Goal: Transaction & Acquisition: Book appointment/travel/reservation

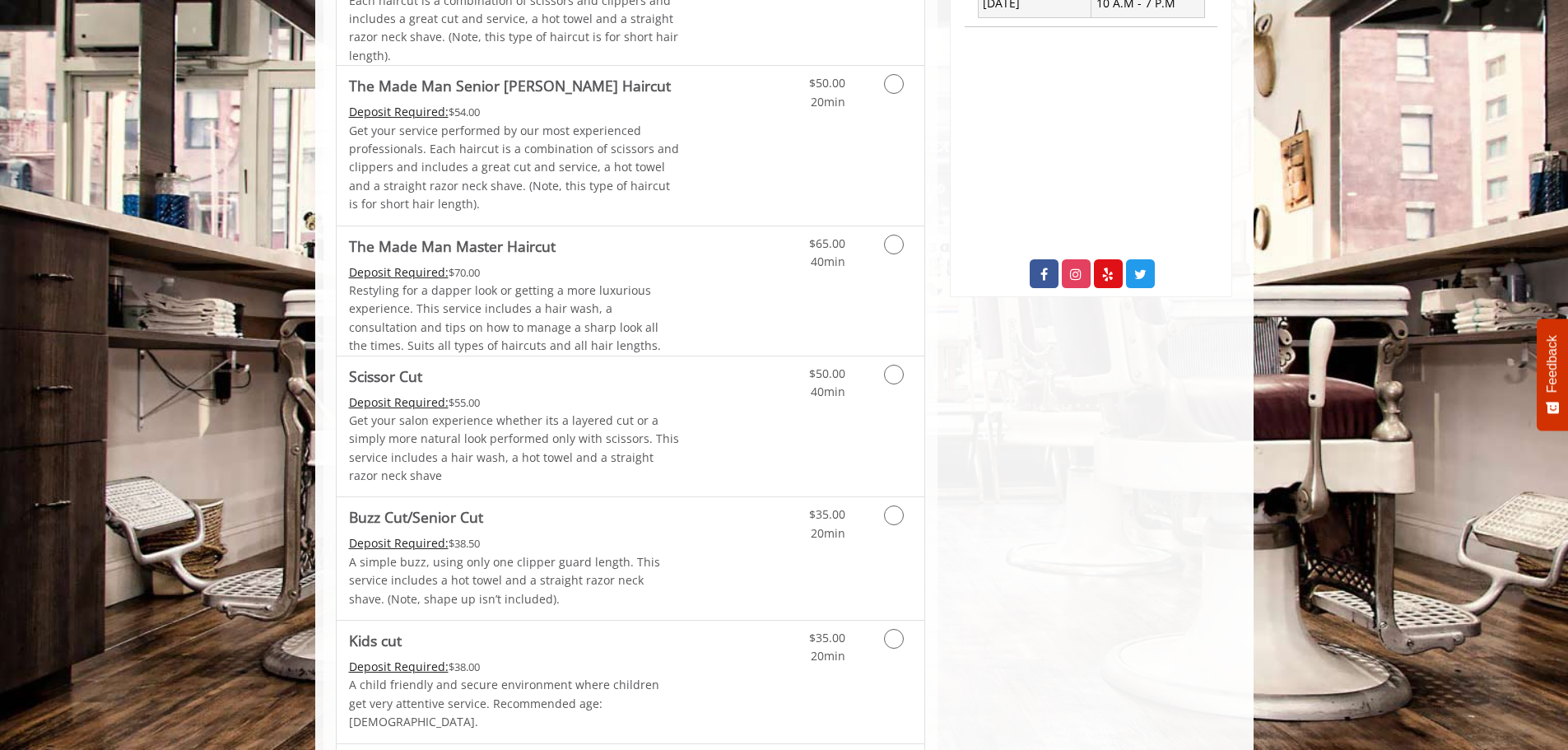
scroll to position [741, 0]
click at [879, 517] on link "Grooming services" at bounding box center [890, 518] width 42 height 46
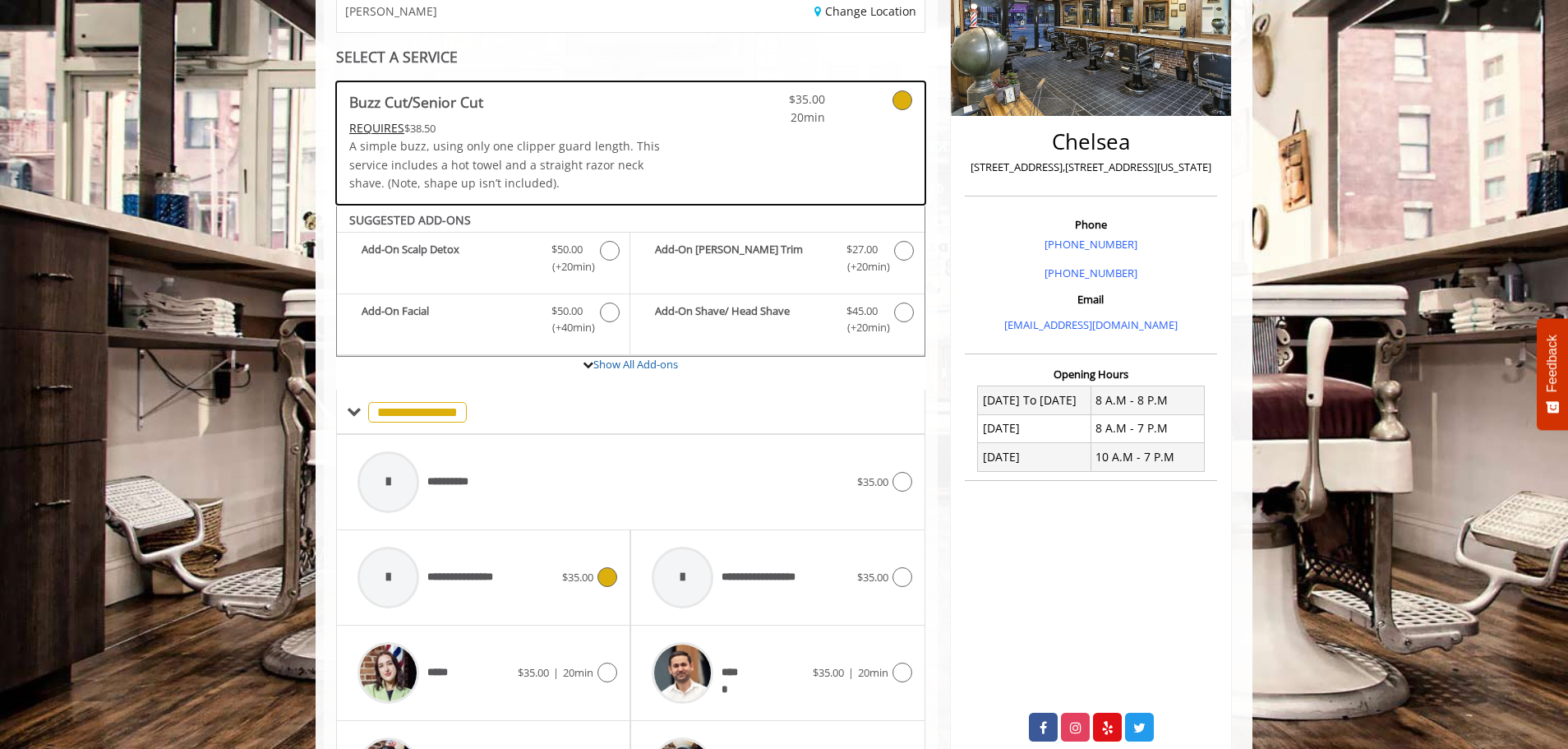
scroll to position [0, 0]
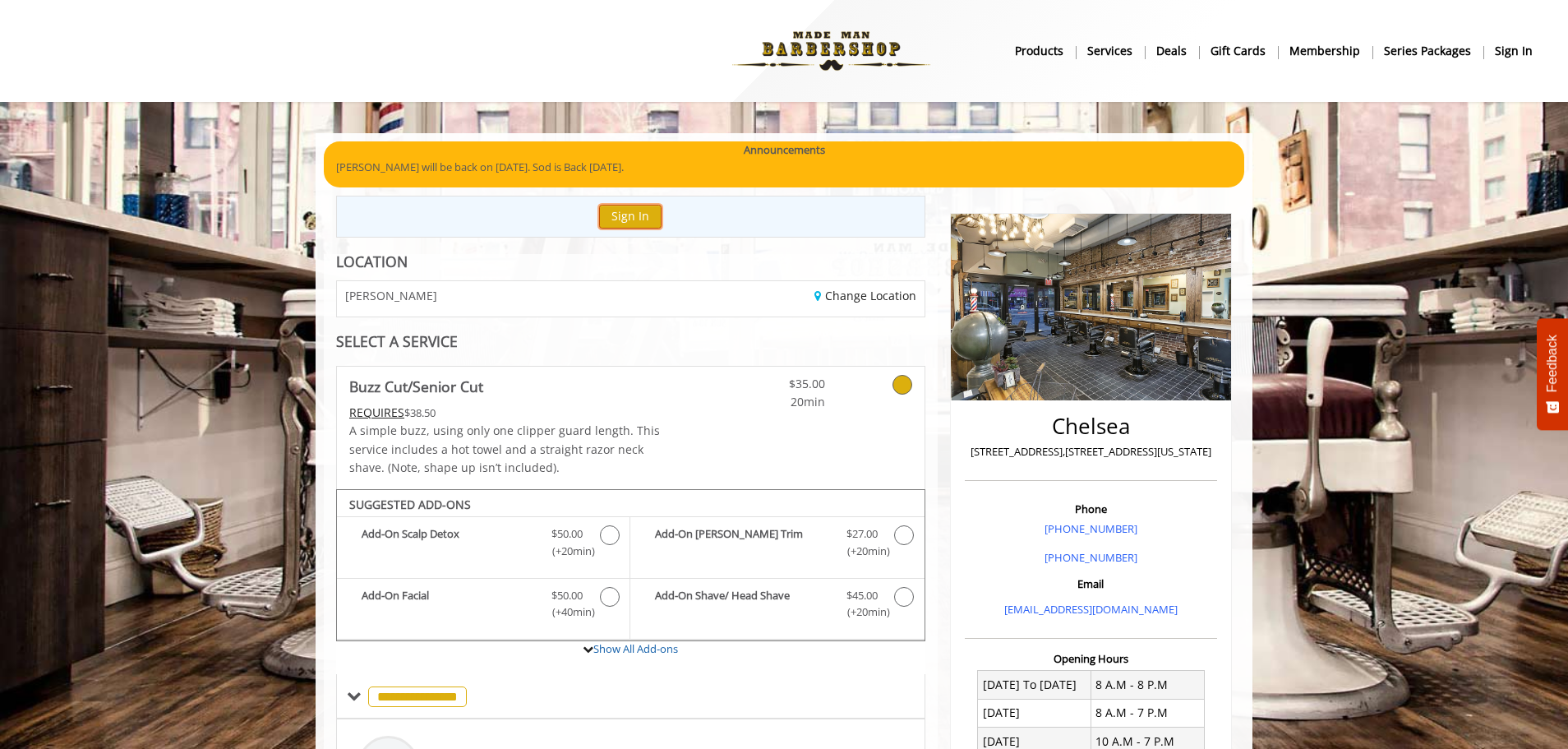
click at [632, 220] on button "Sign In" at bounding box center [630, 217] width 62 height 24
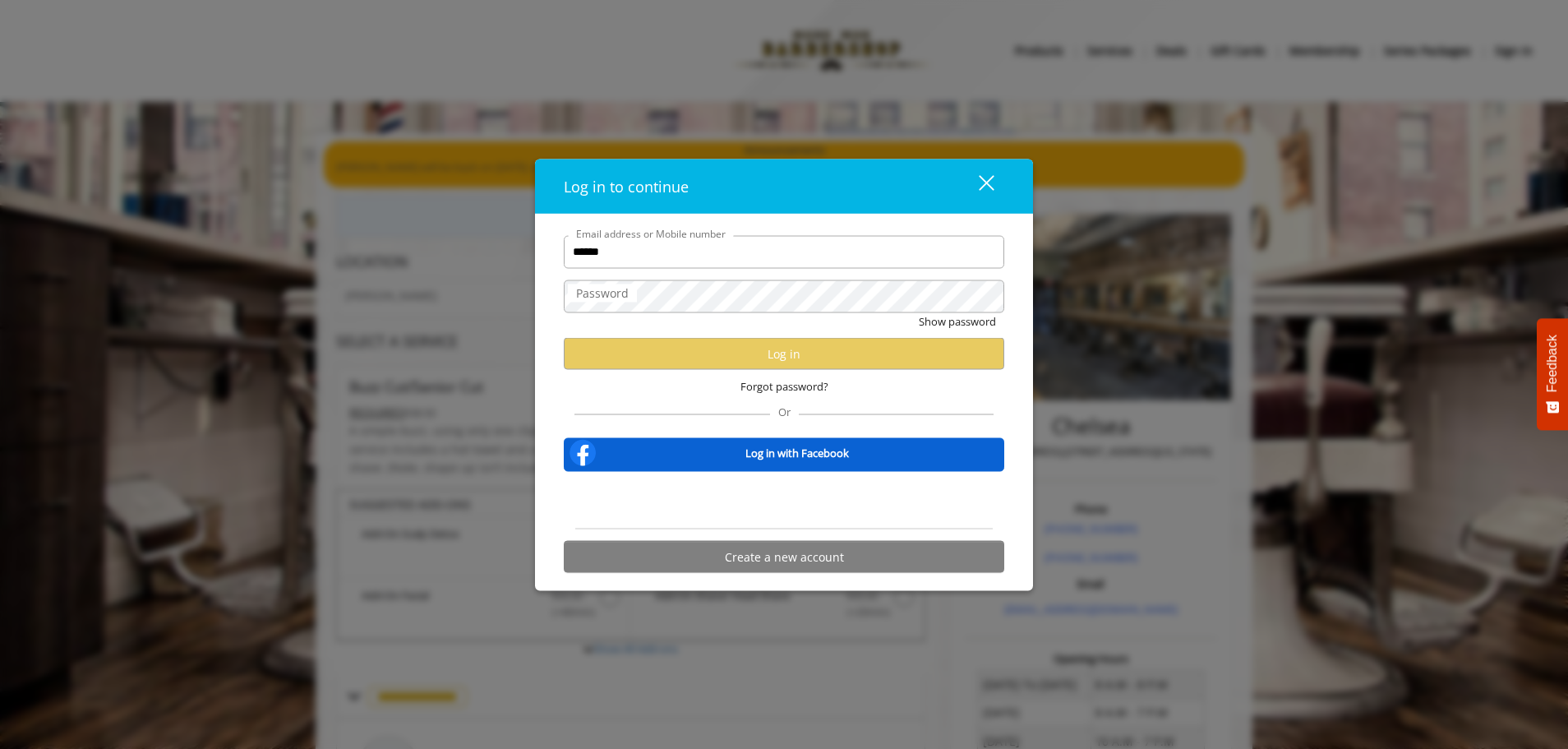
type input "**********"
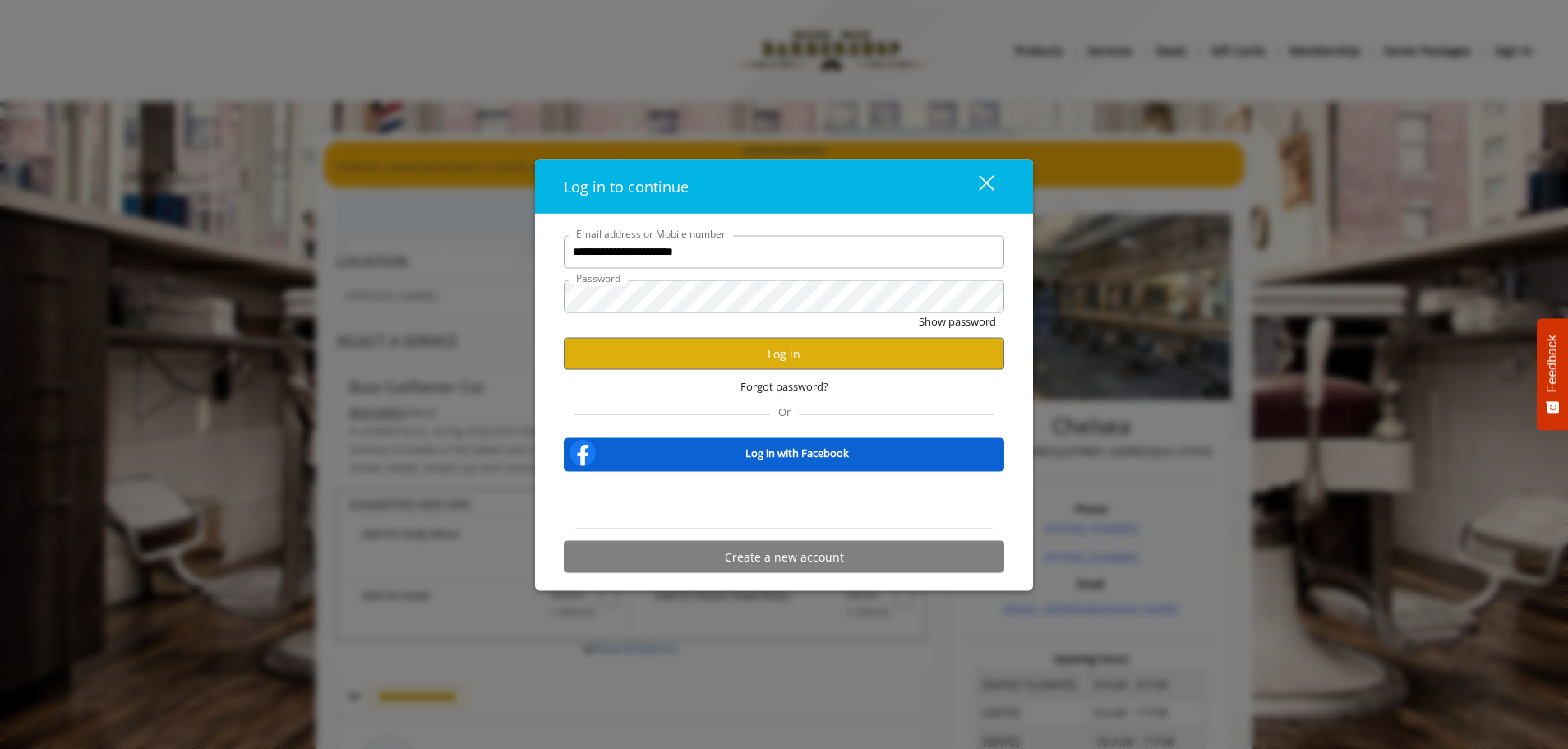
click at [557, 243] on div "**********" at bounding box center [784, 408] width 465 height 346
click at [694, 362] on button "Log in" at bounding box center [784, 354] width 440 height 32
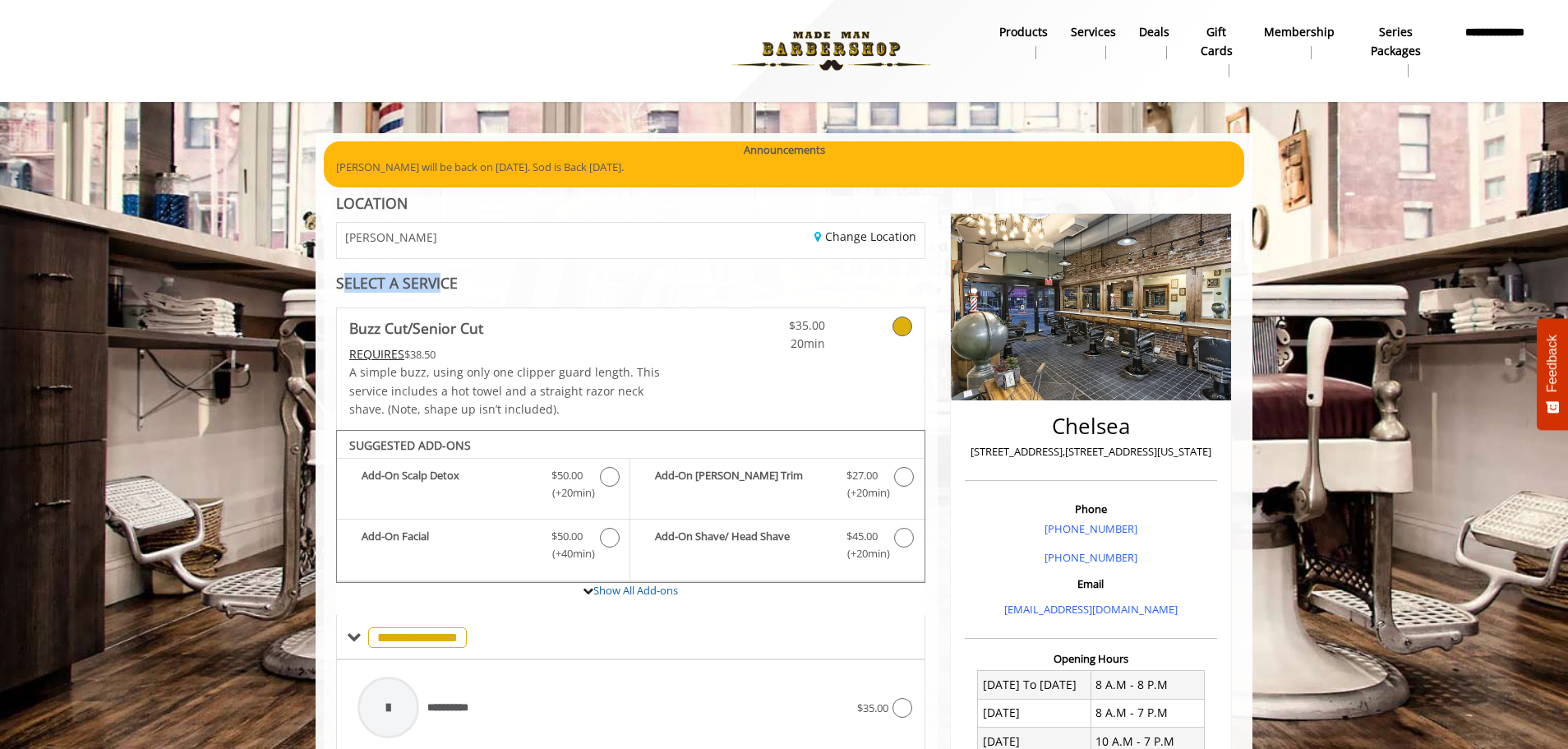
drag, startPoint x: 344, startPoint y: 277, endPoint x: 441, endPoint y: 288, distance: 97.6
click at [439, 289] on div "SELECT A SERVICE" at bounding box center [630, 284] width 589 height 16
click at [441, 288] on div "SELECT A SERVICE" at bounding box center [630, 284] width 589 height 16
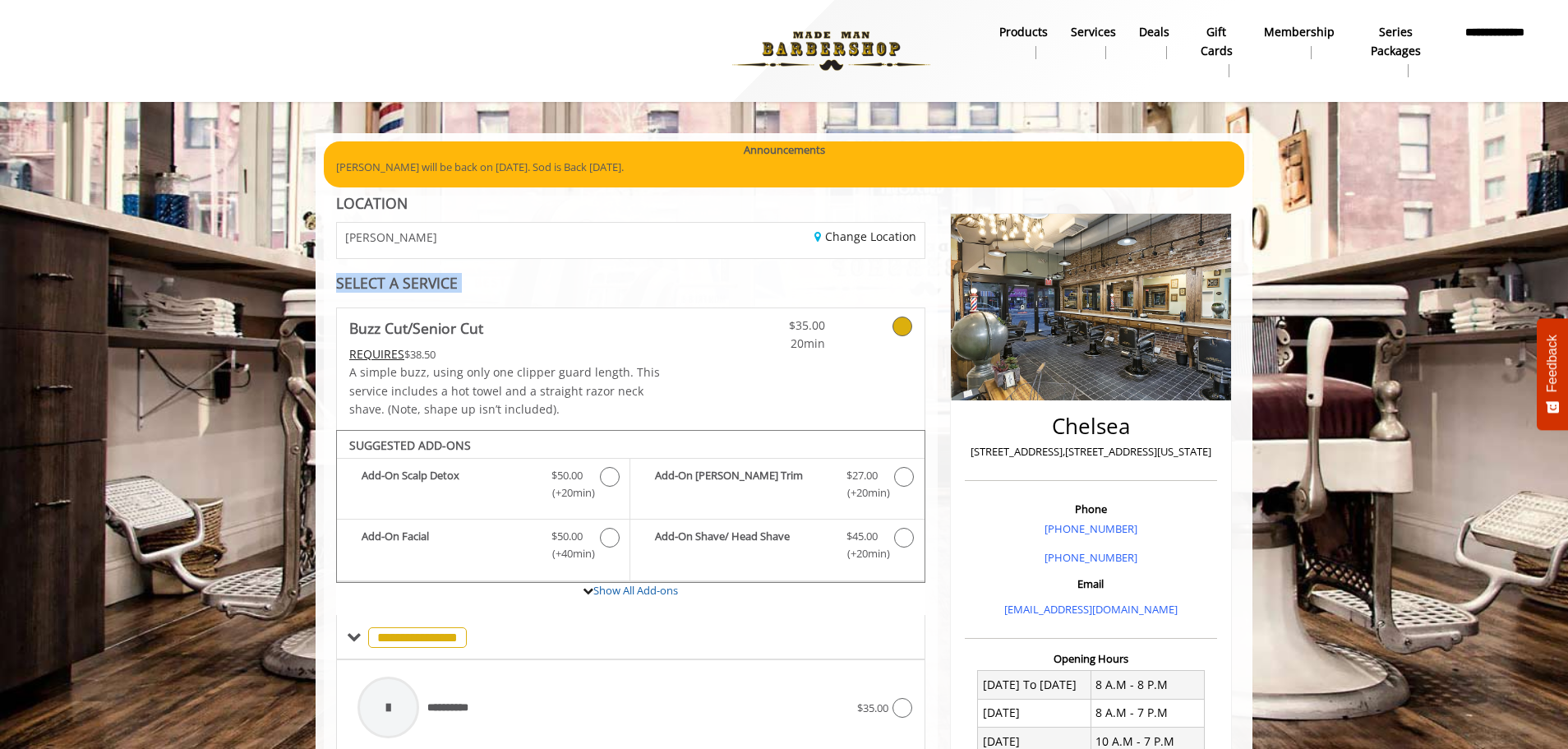
click at [363, 286] on div "SELECT A SERVICE" at bounding box center [630, 284] width 589 height 16
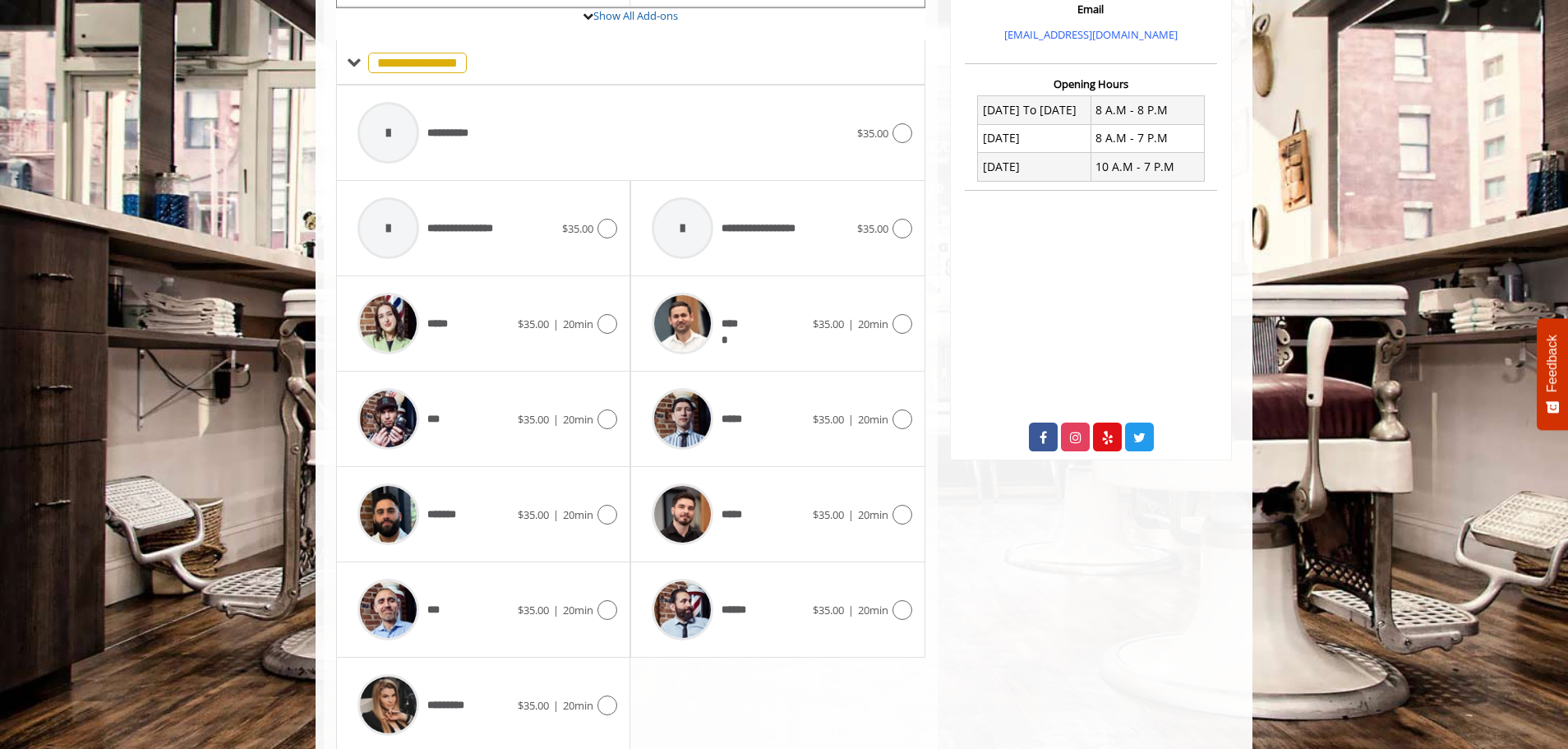
scroll to position [575, 0]
click at [525, 147] on div "**********" at bounding box center [603, 132] width 508 height 78
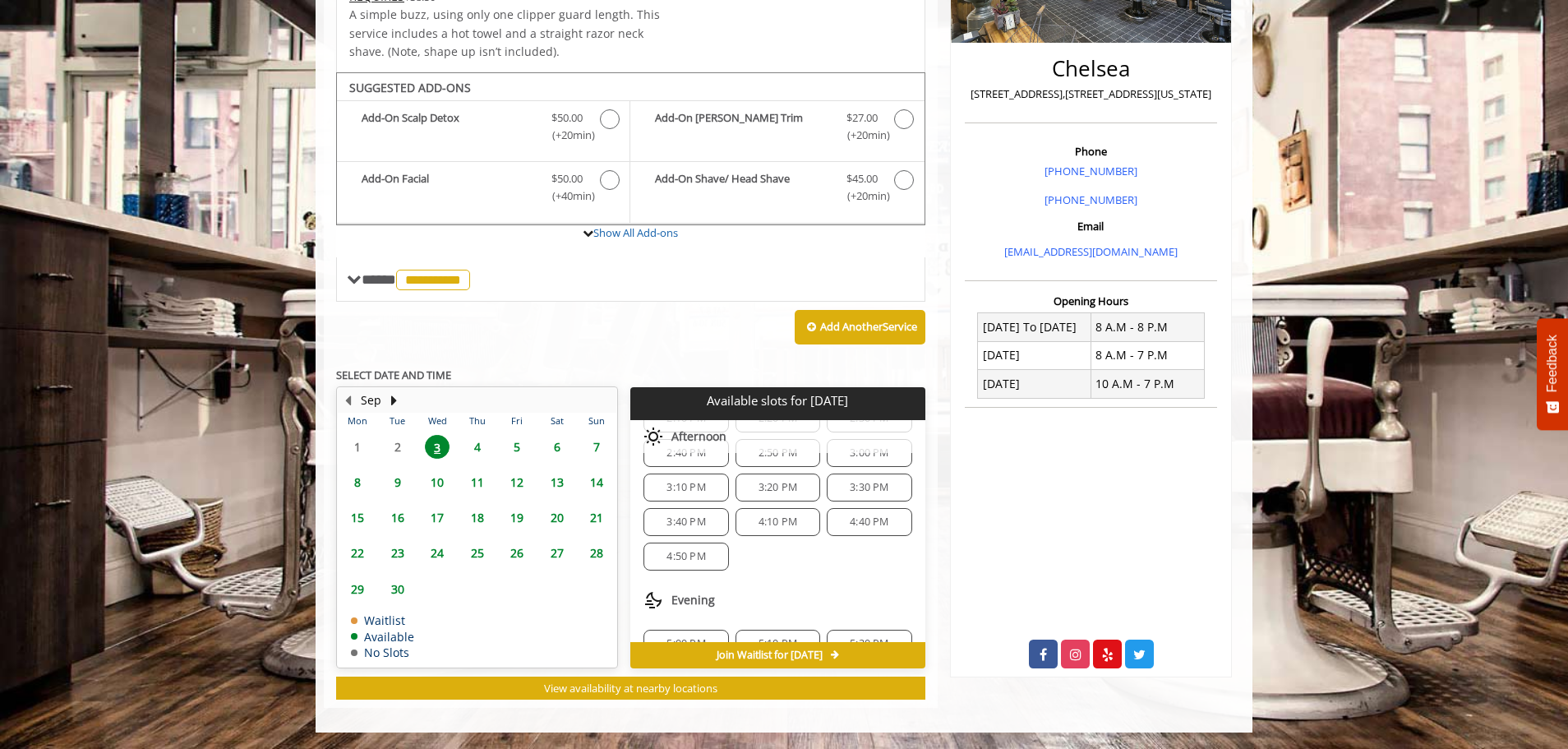
scroll to position [164, 0]
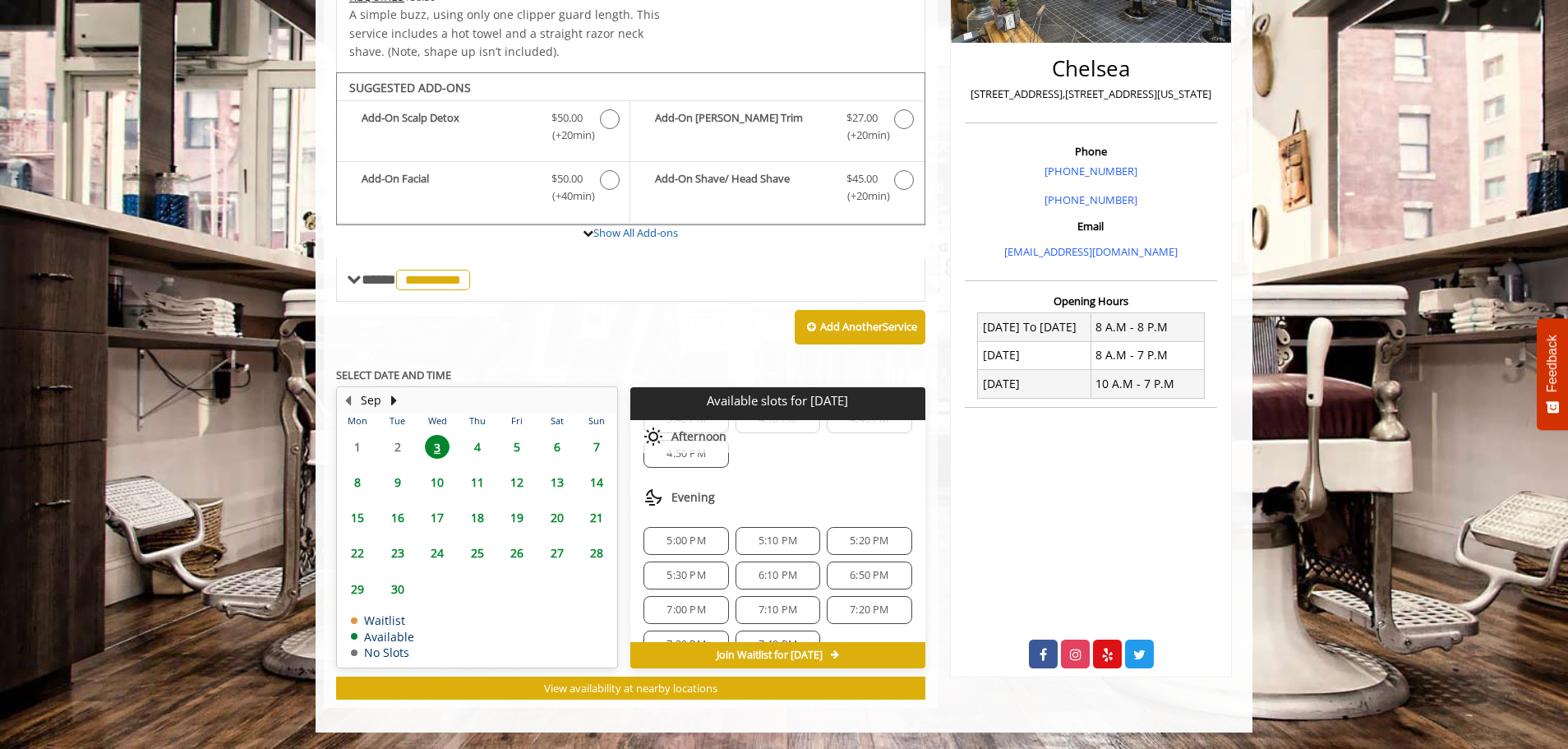
click at [704, 541] on span "5:00 PM" at bounding box center [685, 540] width 38 height 13
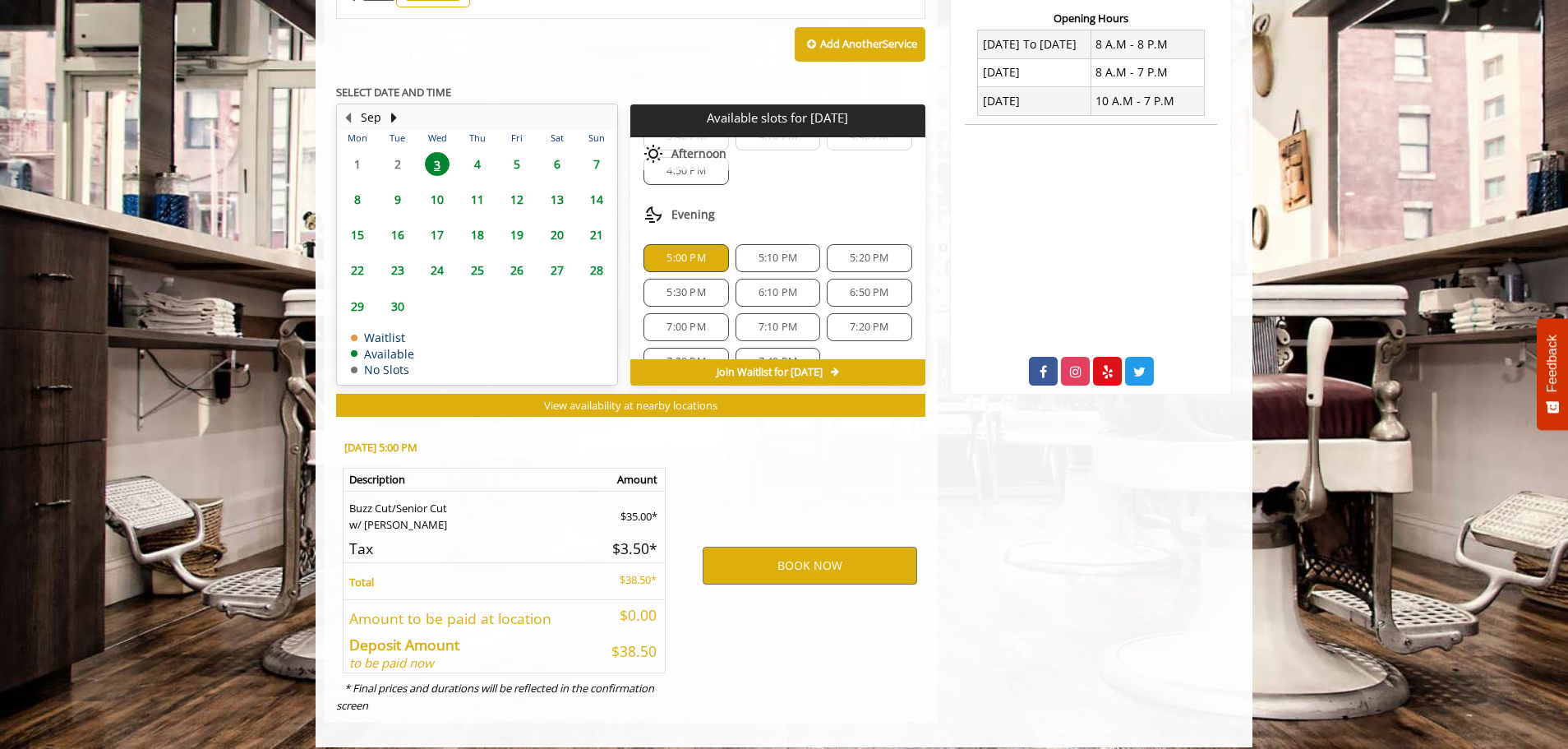
scroll to position [655, 0]
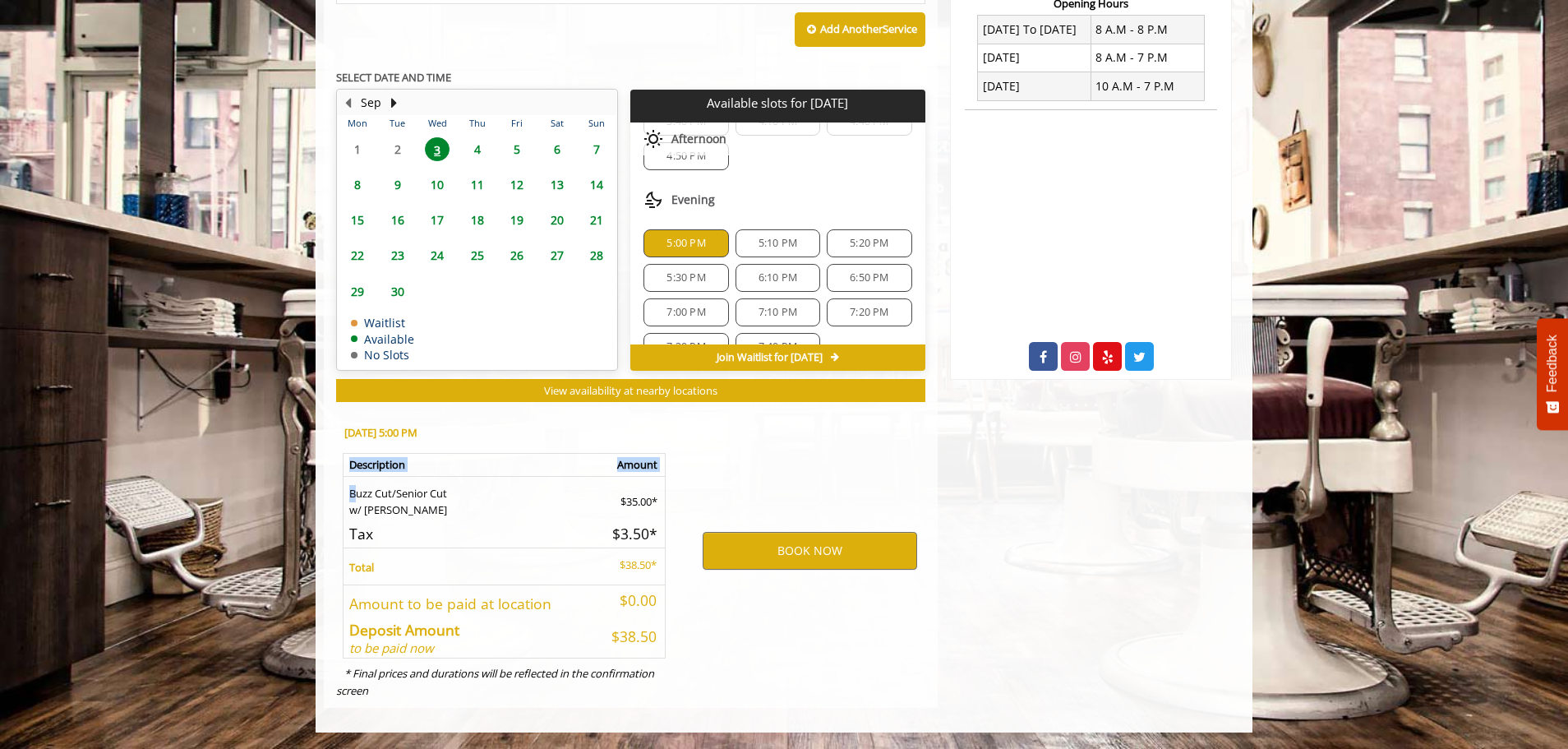
drag, startPoint x: 357, startPoint y: 496, endPoint x: 678, endPoint y: 637, distance: 350.6
click at [678, 637] on div "[DATE] 5:00 PM Description Amount Buzz Cut/Senior Cut w/ Any [PERSON_NAME] $35.…" at bounding box center [503, 558] width 358 height 297
click at [680, 638] on div "[DATE] 5:00 PM Description Amount Buzz Cut/Senior Cut w/ Any [PERSON_NAME] $35.…" at bounding box center [503, 558] width 358 height 297
click at [759, 545] on button "BOOK NOW" at bounding box center [809, 550] width 215 height 37
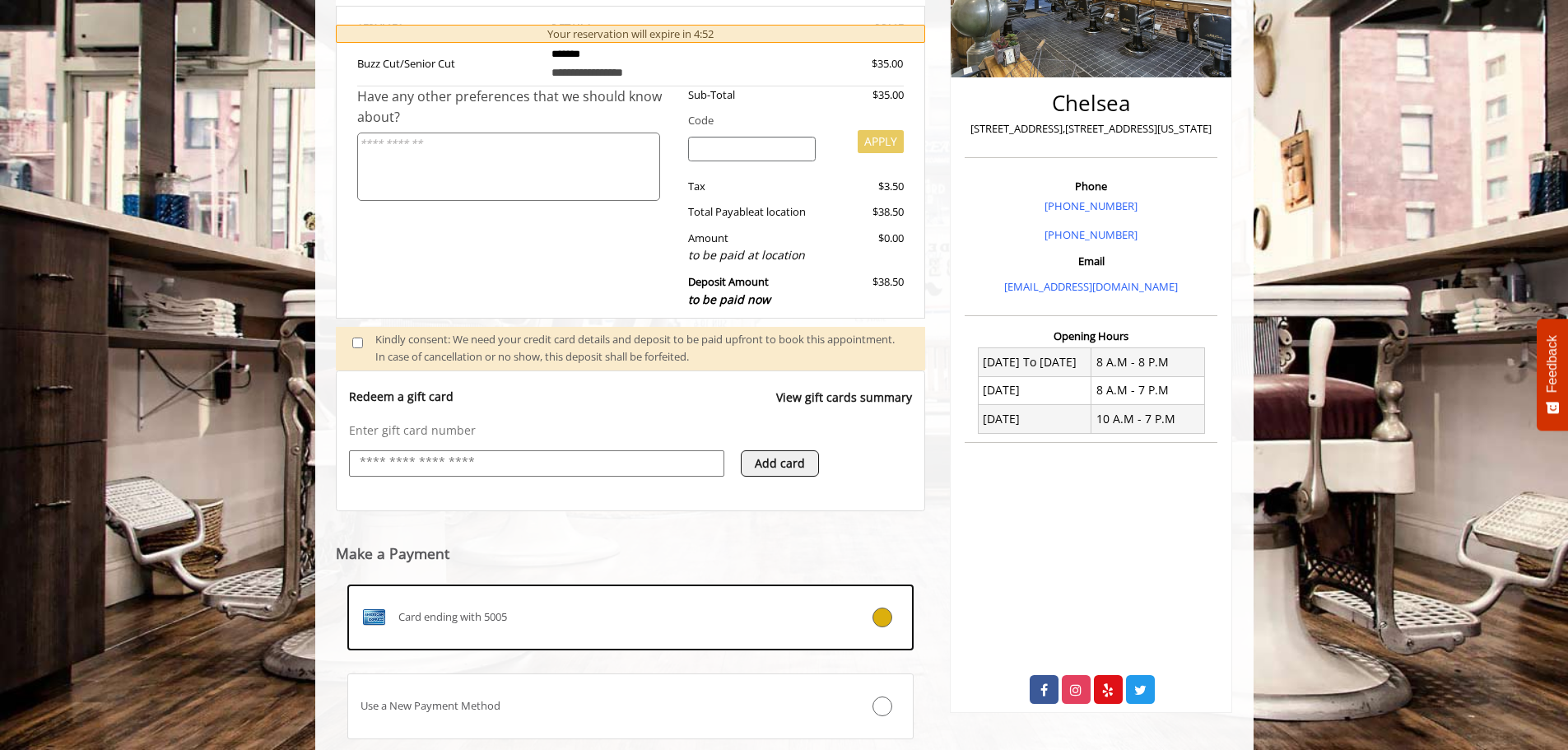
scroll to position [433, 0]
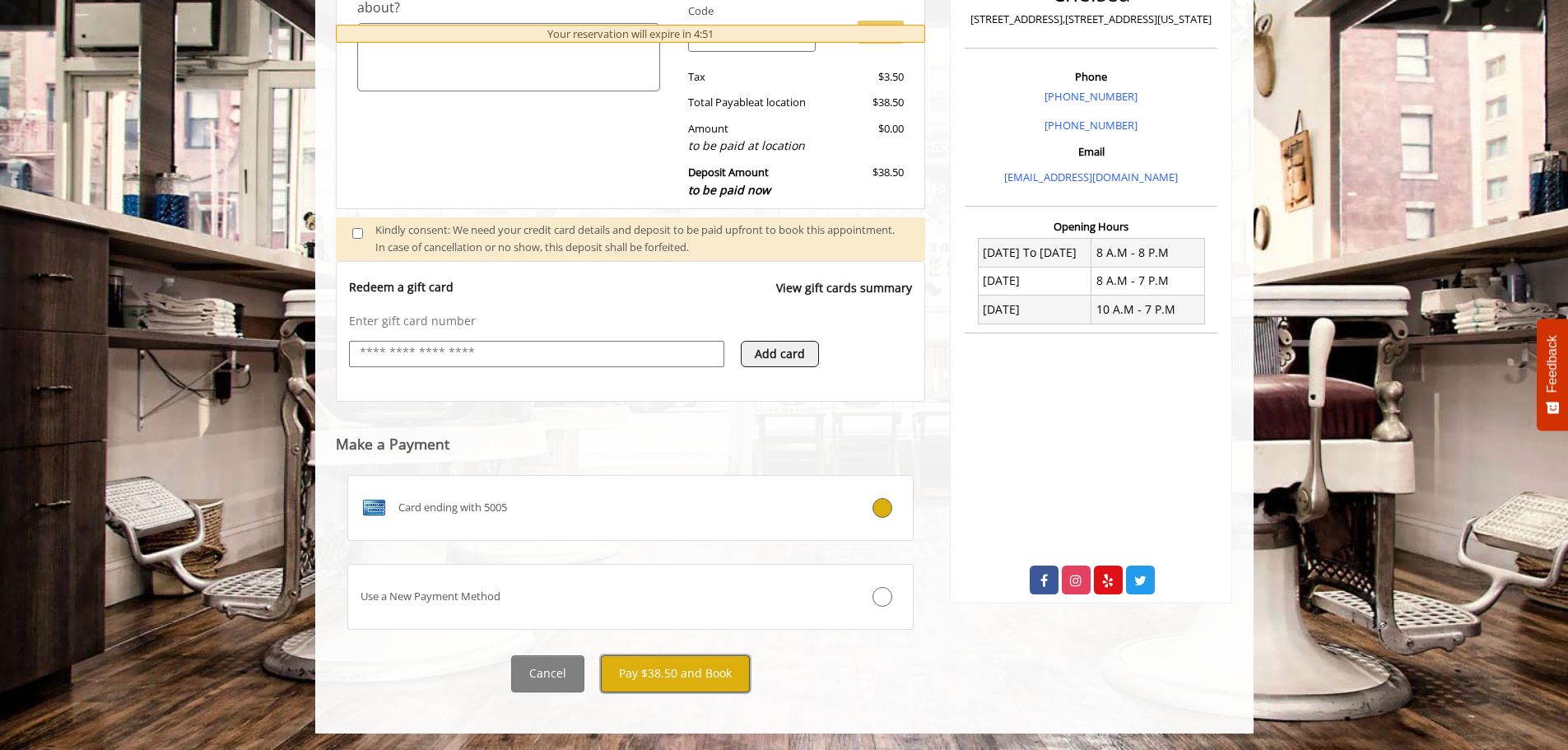
click at [680, 681] on button "Pay $38.50 and Book" at bounding box center [675, 673] width 149 height 37
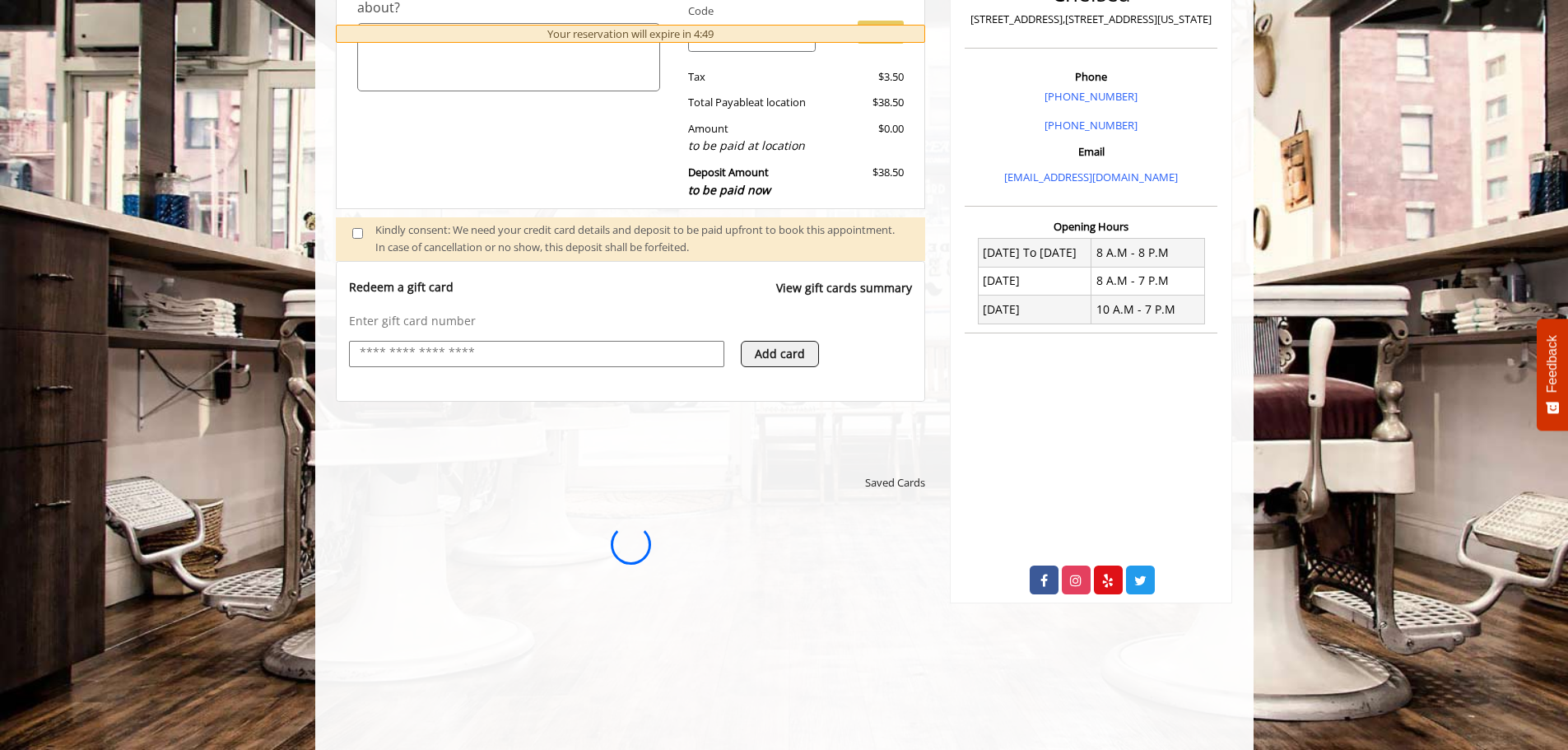
scroll to position [0, 0]
